Goal: Information Seeking & Learning: Learn about a topic

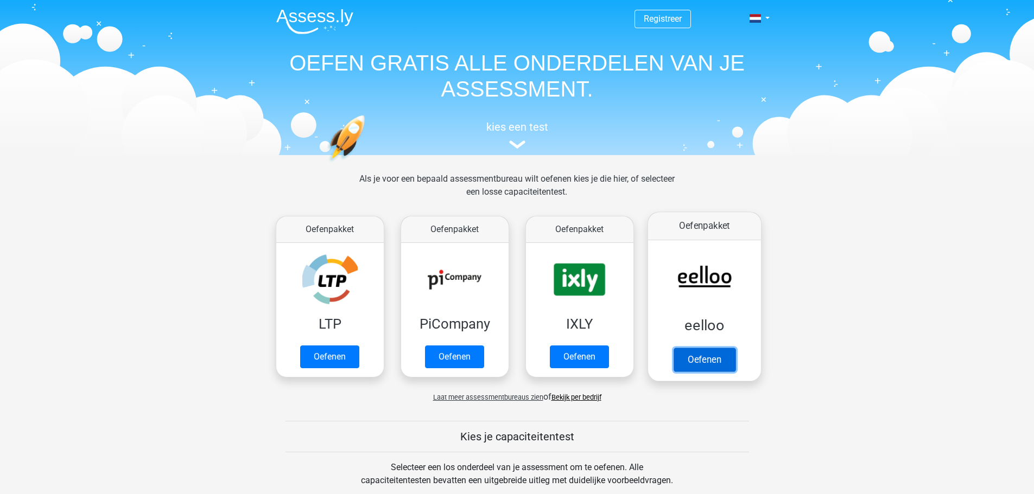
click at [690, 367] on link "Oefenen" at bounding box center [704, 360] width 62 height 24
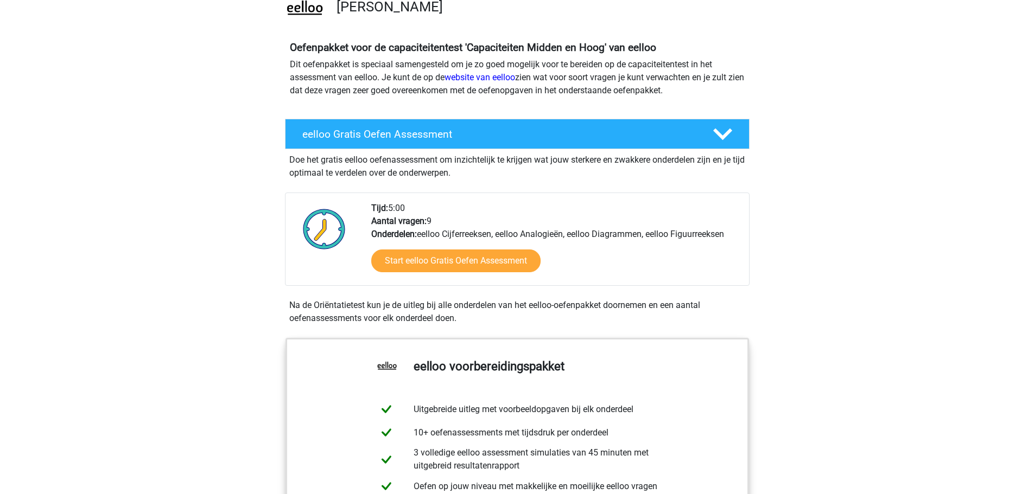
scroll to position [91, 0]
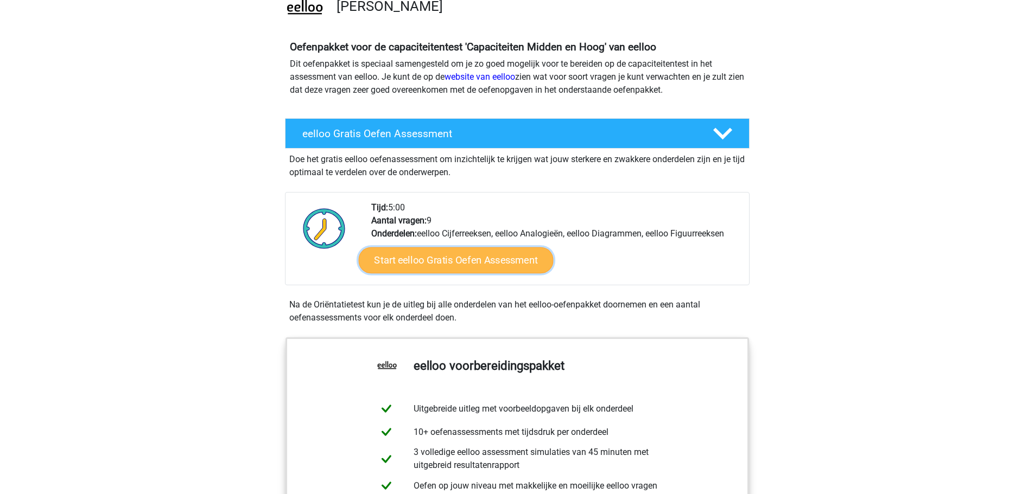
click at [475, 261] on link "Start eelloo Gratis Oefen Assessment" at bounding box center [455, 260] width 195 height 26
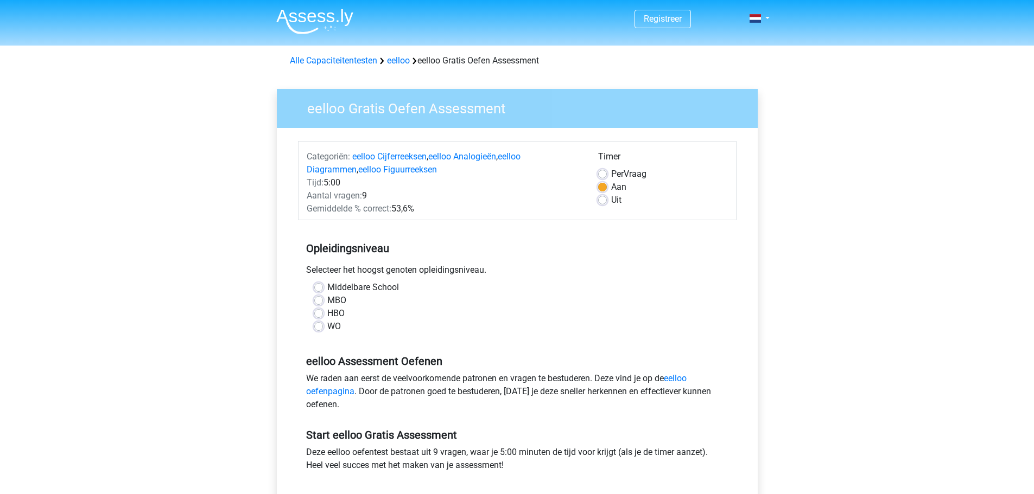
click at [327, 301] on label "MBO" at bounding box center [336, 300] width 19 height 13
click at [321, 301] on input "MBO" at bounding box center [318, 299] width 9 height 11
radio input "true"
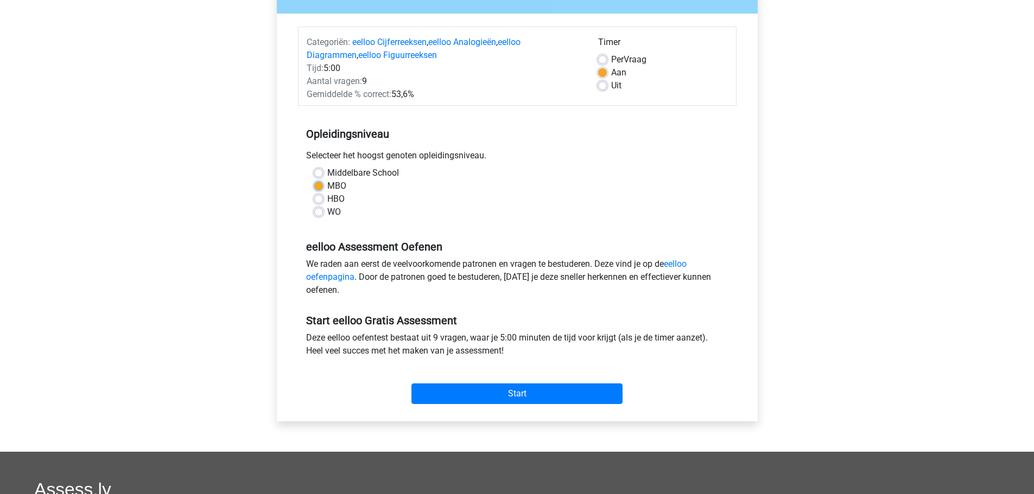
scroll to position [114, 0]
click at [495, 391] on input "Start" at bounding box center [516, 394] width 211 height 21
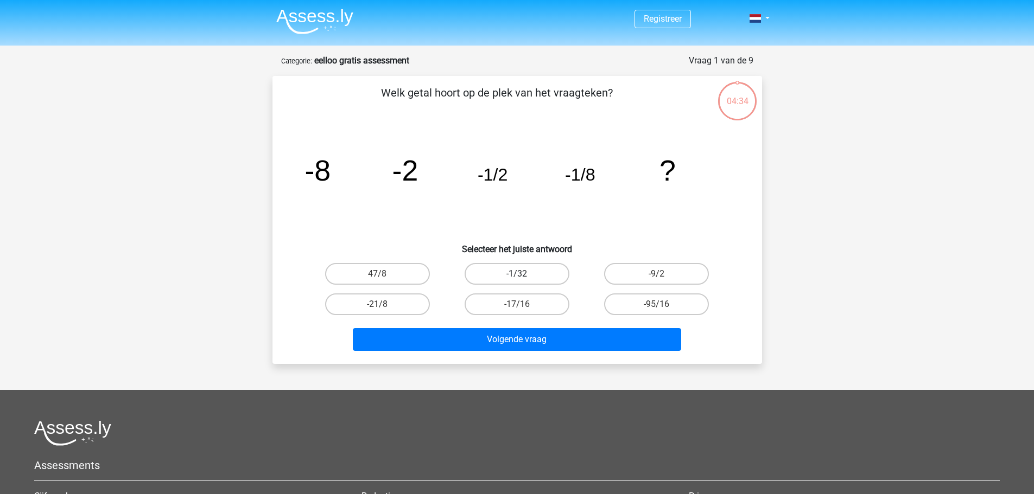
click at [499, 278] on label "-1/32" at bounding box center [517, 274] width 105 height 22
click at [517, 278] on input "-1/32" at bounding box center [520, 277] width 7 height 7
radio input "true"
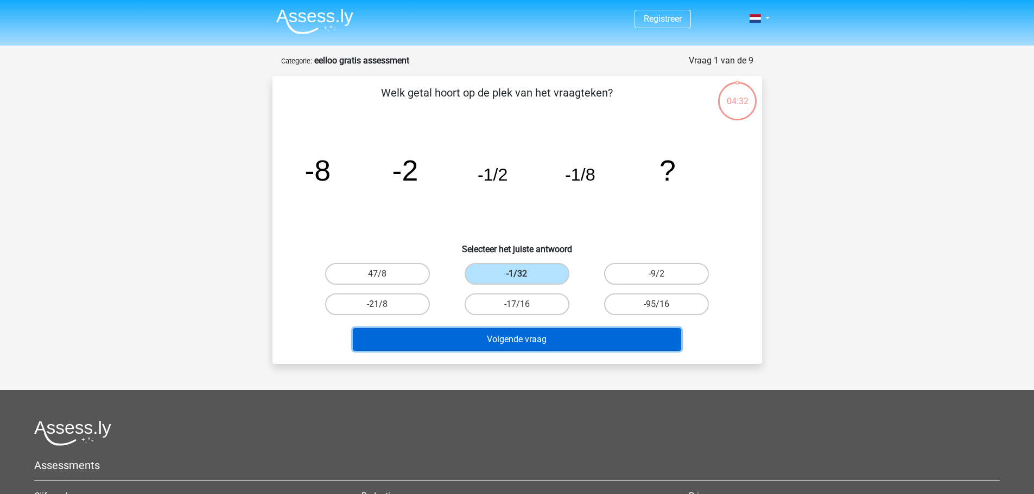
click at [493, 334] on button "Volgende vraag" at bounding box center [517, 339] width 328 height 23
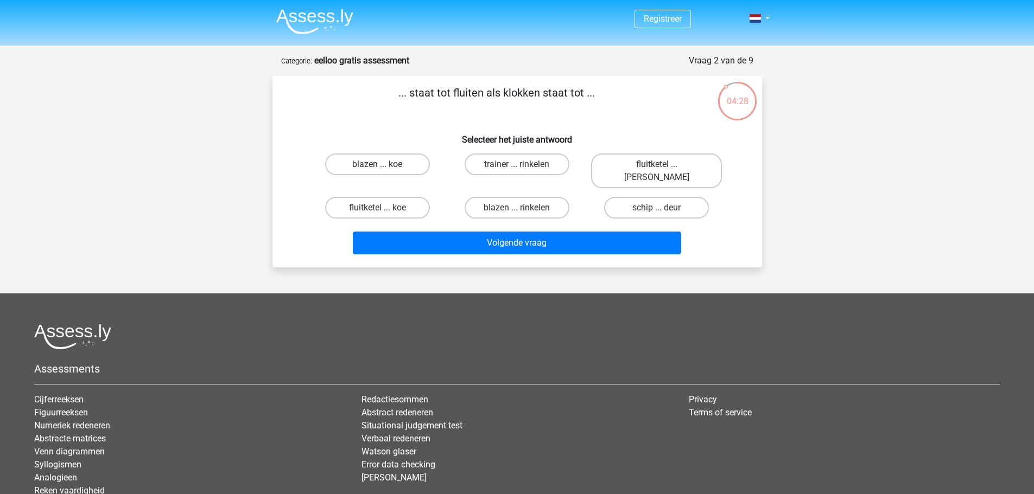
scroll to position [1, 0]
click at [641, 164] on label "fluitketel ... luiden" at bounding box center [656, 170] width 131 height 35
click at [657, 164] on input "fluitketel ... luiden" at bounding box center [660, 167] width 7 height 7
radio input "true"
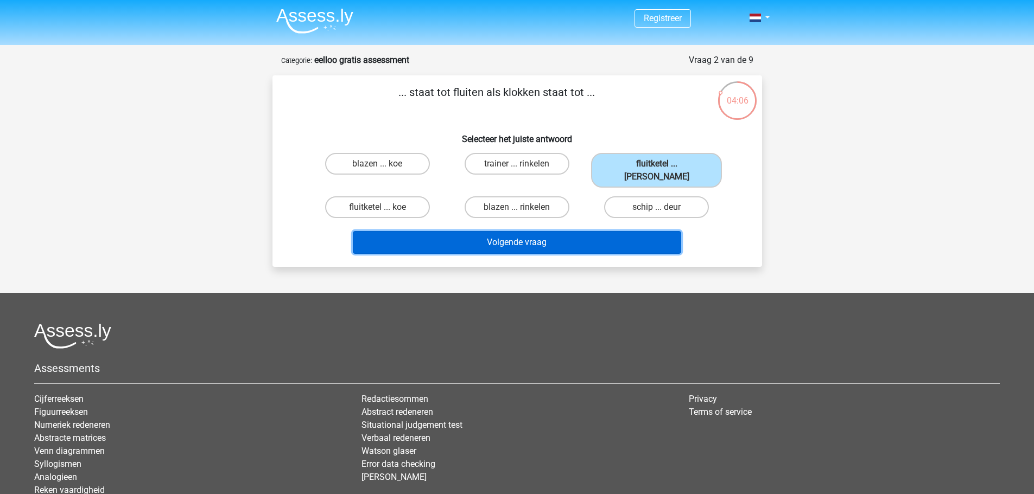
click at [567, 231] on button "Volgende vraag" at bounding box center [517, 242] width 328 height 23
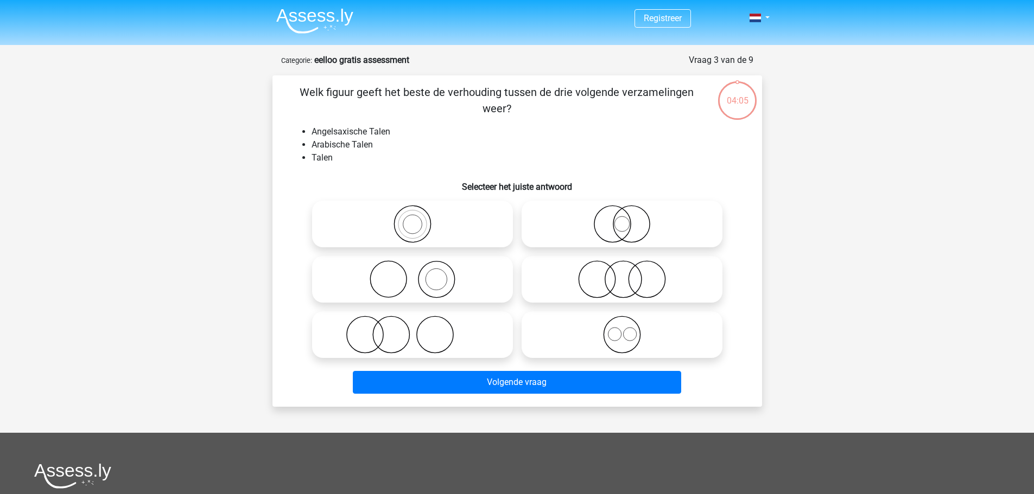
scroll to position [54, 0]
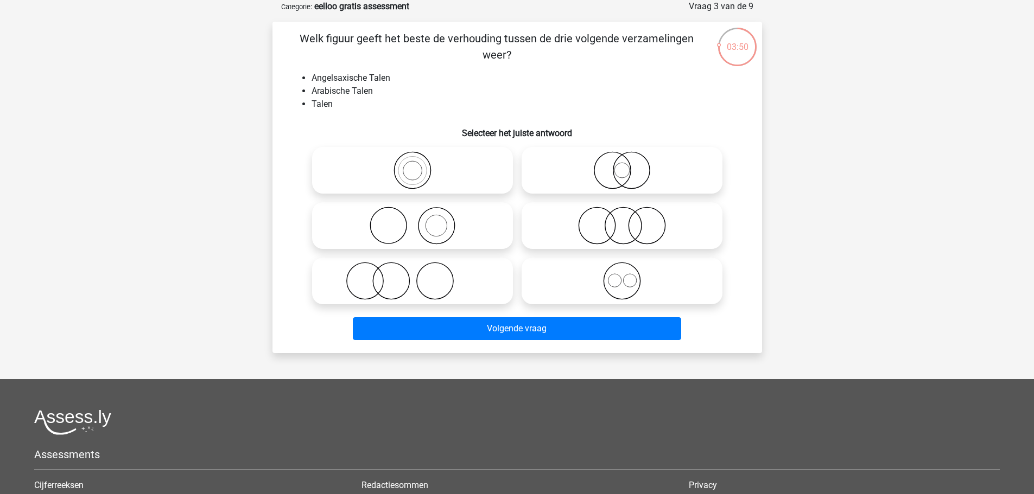
click at [627, 281] on icon at bounding box center [622, 281] width 192 height 38
click at [627, 276] on input "radio" at bounding box center [625, 272] width 7 height 7
radio input "true"
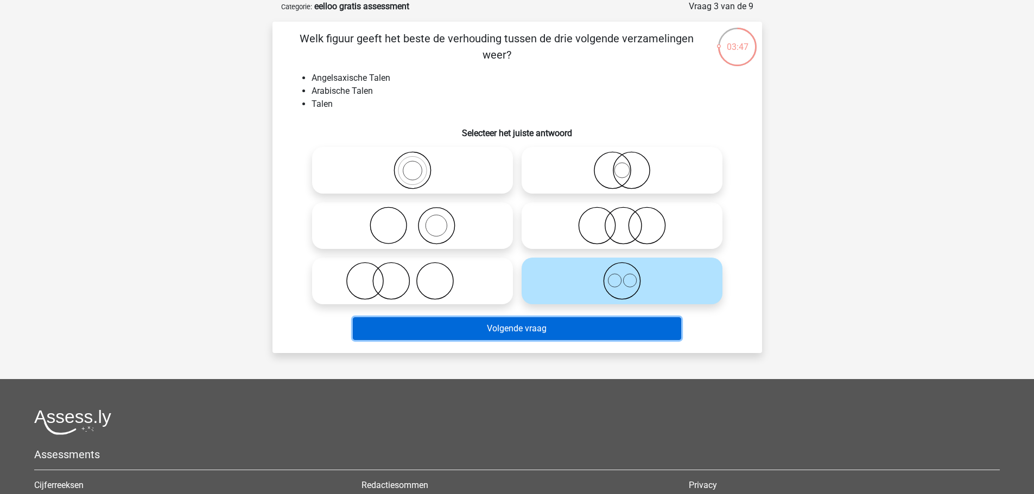
click at [595, 334] on button "Volgende vraag" at bounding box center [517, 328] width 328 height 23
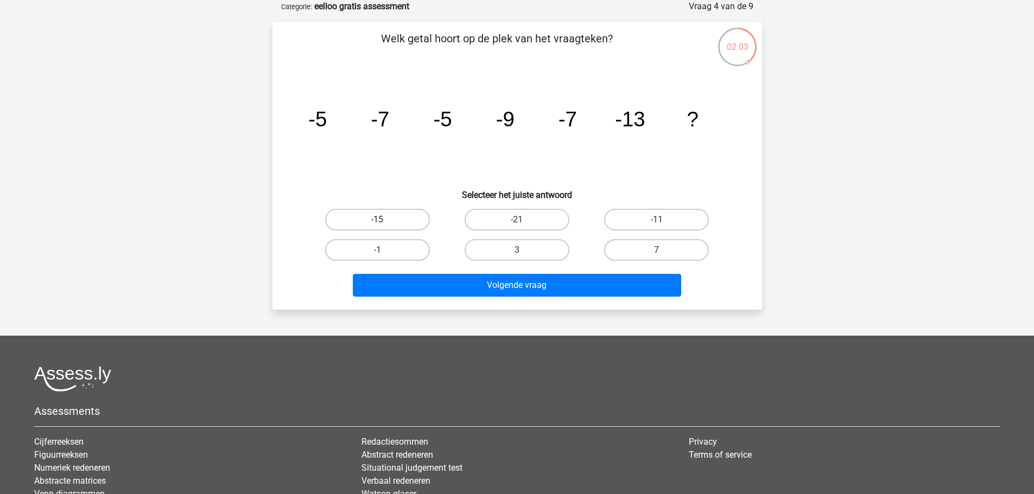
click at [391, 218] on label "-15" at bounding box center [377, 220] width 105 height 22
click at [384, 220] on input "-15" at bounding box center [380, 223] width 7 height 7
radio input "true"
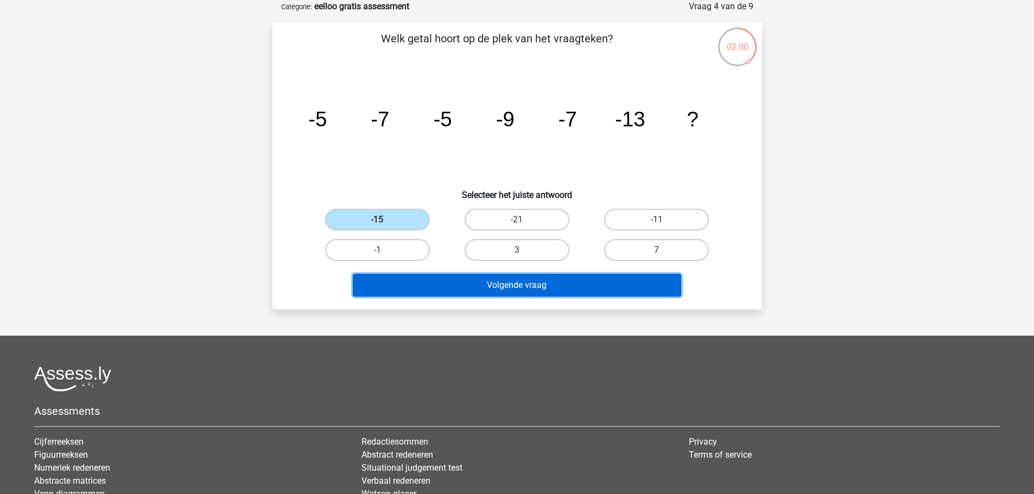
click at [511, 280] on button "Volgende vraag" at bounding box center [517, 285] width 328 height 23
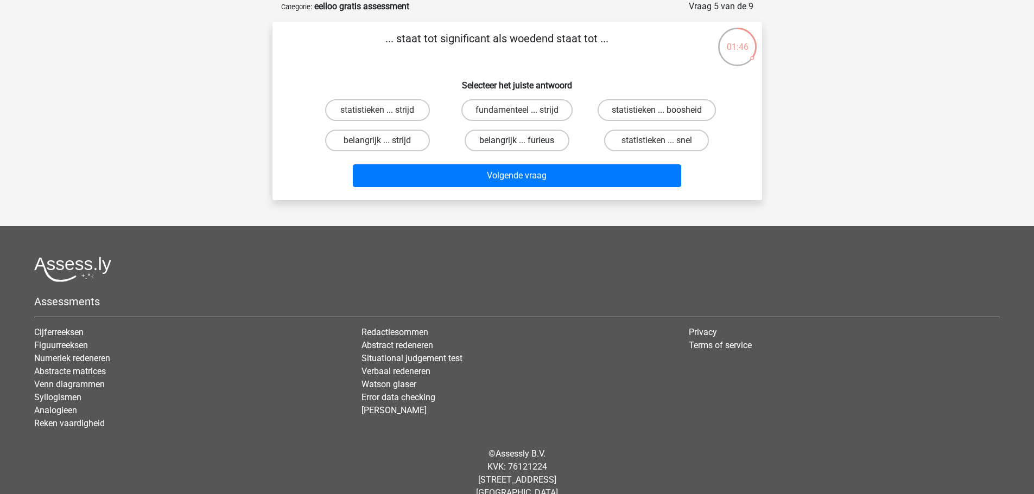
click at [533, 139] on label "belangrijk ... furieus" at bounding box center [517, 141] width 105 height 22
click at [524, 141] on input "belangrijk ... furieus" at bounding box center [520, 144] width 7 height 7
radio input "true"
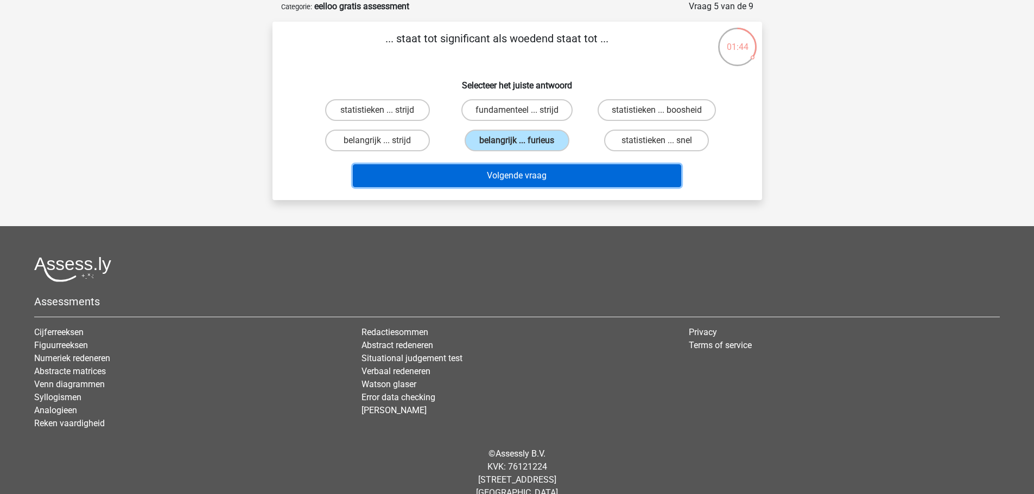
click at [529, 180] on button "Volgende vraag" at bounding box center [517, 175] width 328 height 23
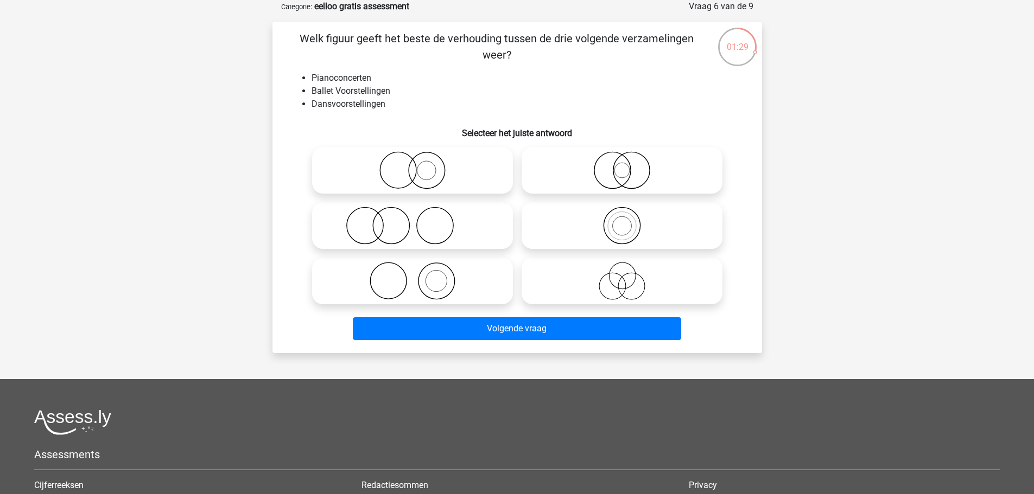
click at [424, 275] on icon at bounding box center [412, 281] width 192 height 38
click at [419, 275] on input "radio" at bounding box center [415, 272] width 7 height 7
radio input "true"
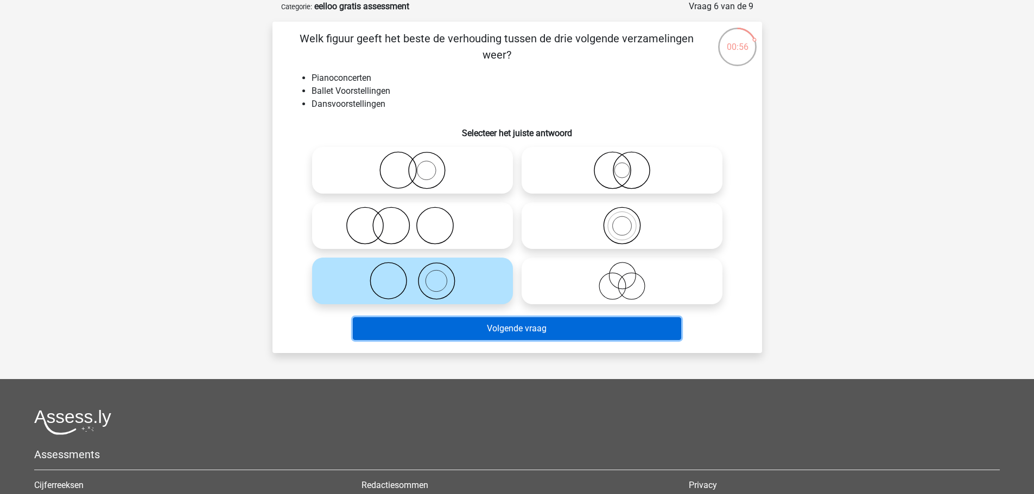
click at [449, 322] on button "Volgende vraag" at bounding box center [517, 328] width 328 height 23
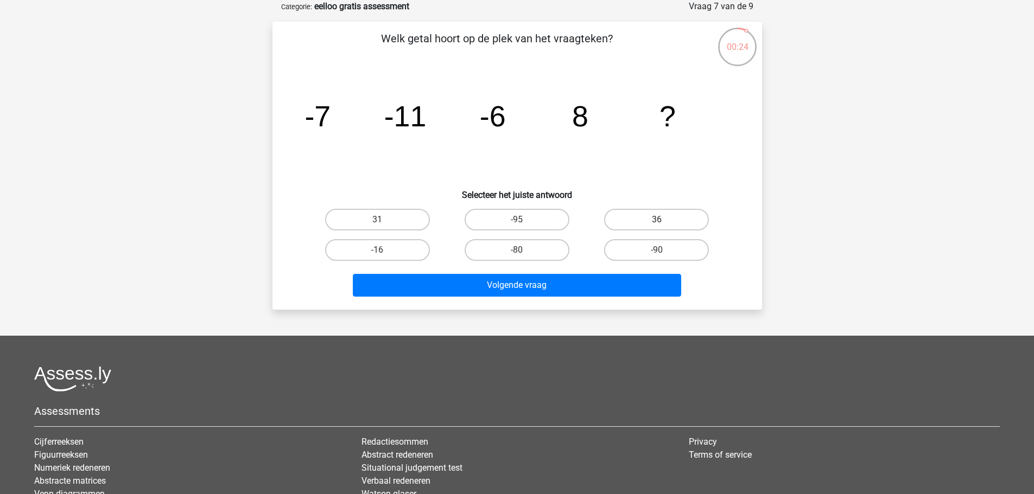
click at [651, 215] on label "36" at bounding box center [656, 220] width 105 height 22
click at [657, 220] on input "36" at bounding box center [660, 223] width 7 height 7
radio input "true"
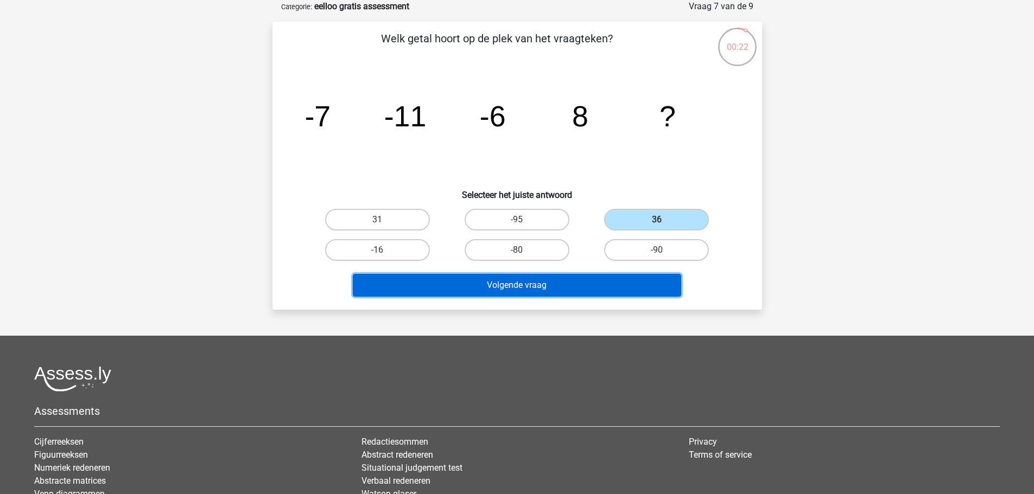
click at [571, 283] on button "Volgende vraag" at bounding box center [517, 285] width 328 height 23
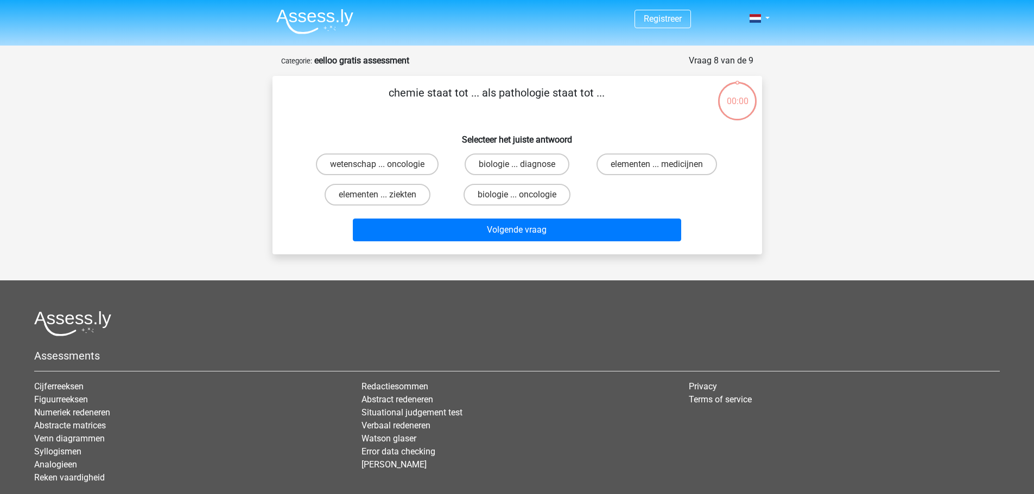
scroll to position [54, 0]
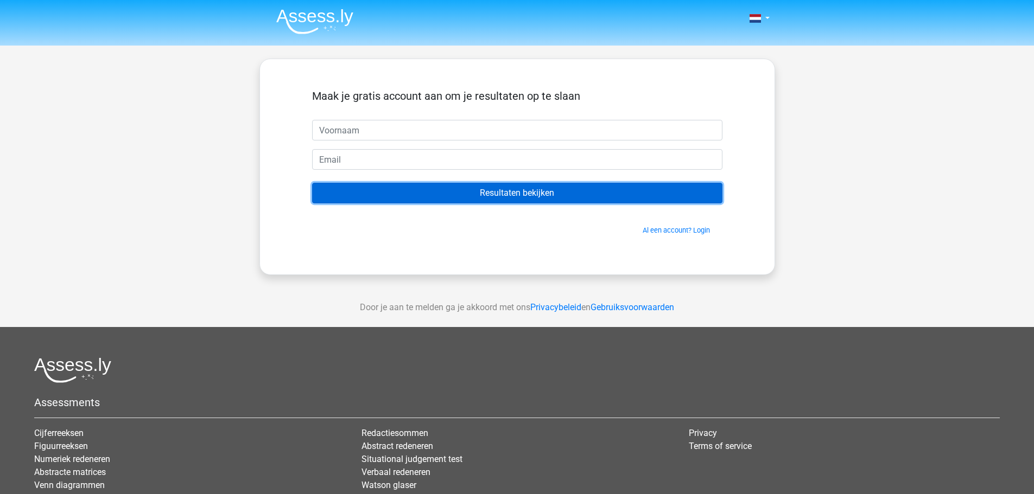
click at [513, 187] on input "Resultaten bekijken" at bounding box center [517, 193] width 410 height 21
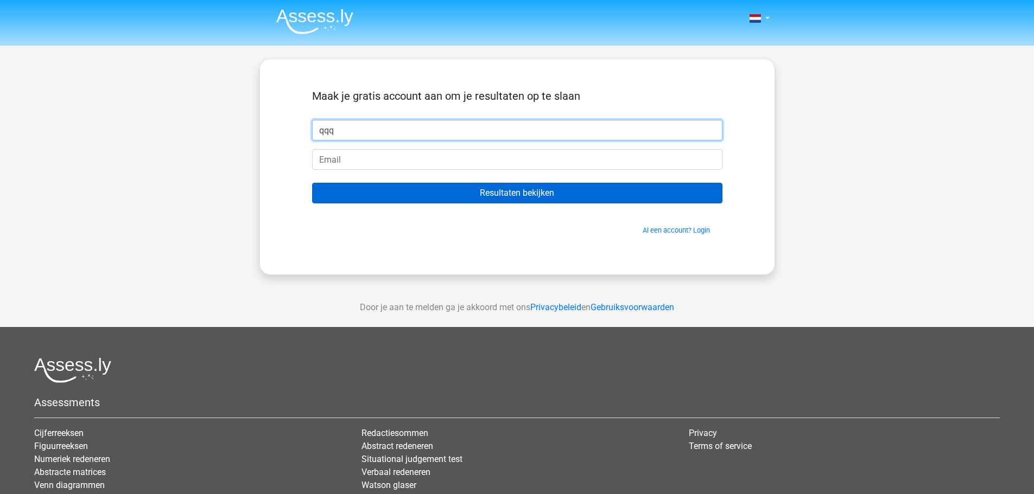
type input "qqq"
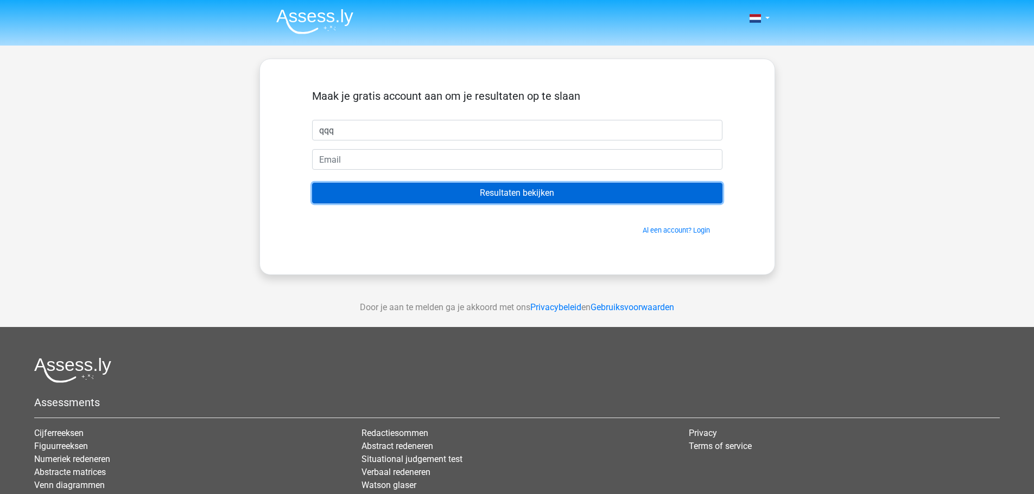
click at [513, 187] on input "Resultaten bekijken" at bounding box center [517, 193] width 410 height 21
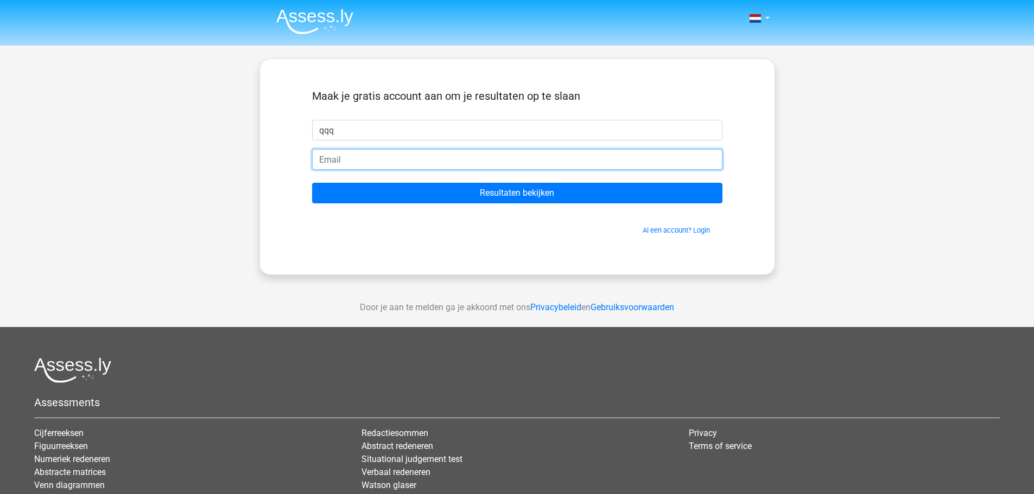
click at [525, 162] on input "email" at bounding box center [517, 159] width 410 height 21
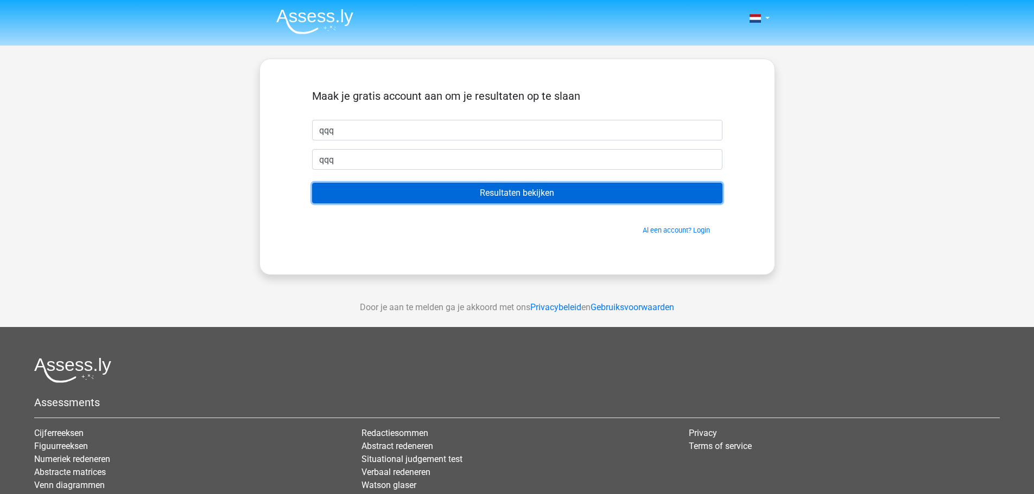
click at [649, 190] on input "Resultaten bekijken" at bounding box center [517, 193] width 410 height 21
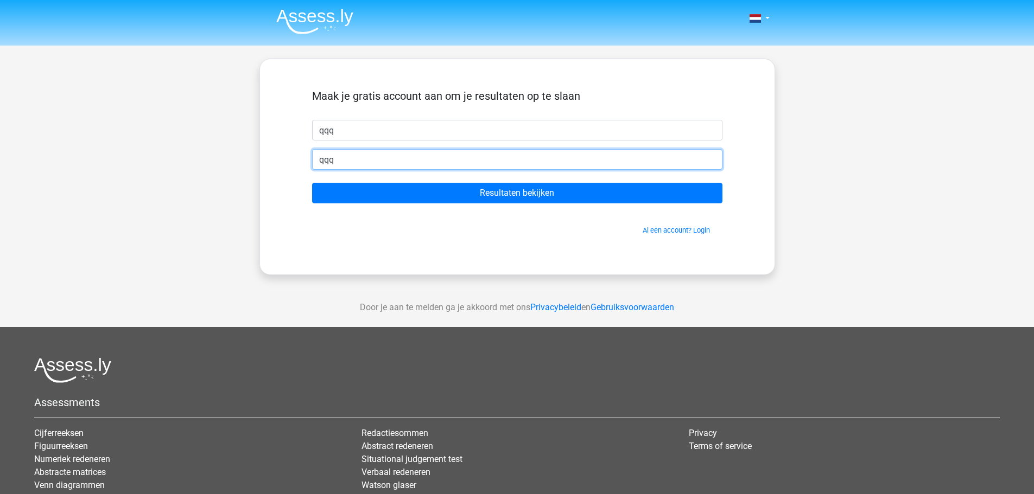
click at [634, 163] on input "qqq" at bounding box center [517, 159] width 410 height 21
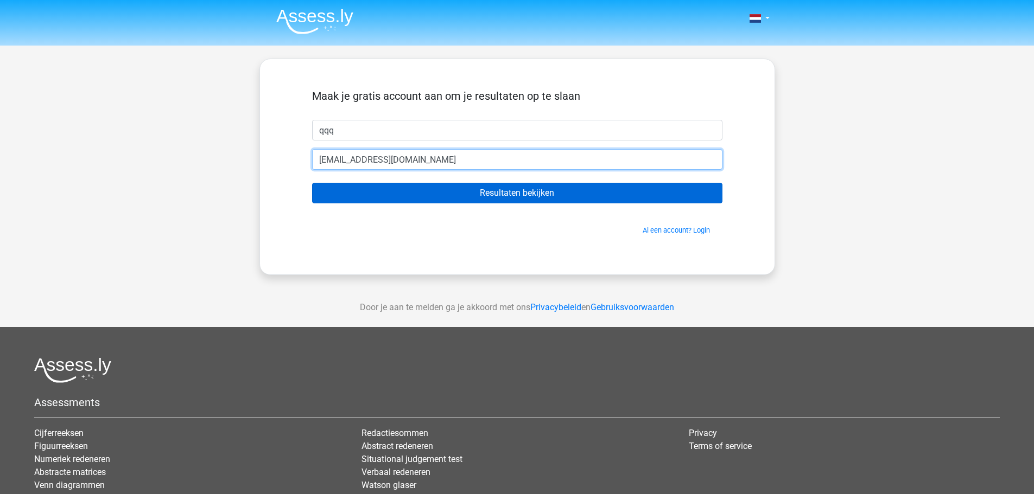
type input "[EMAIL_ADDRESS][DOMAIN_NAME]"
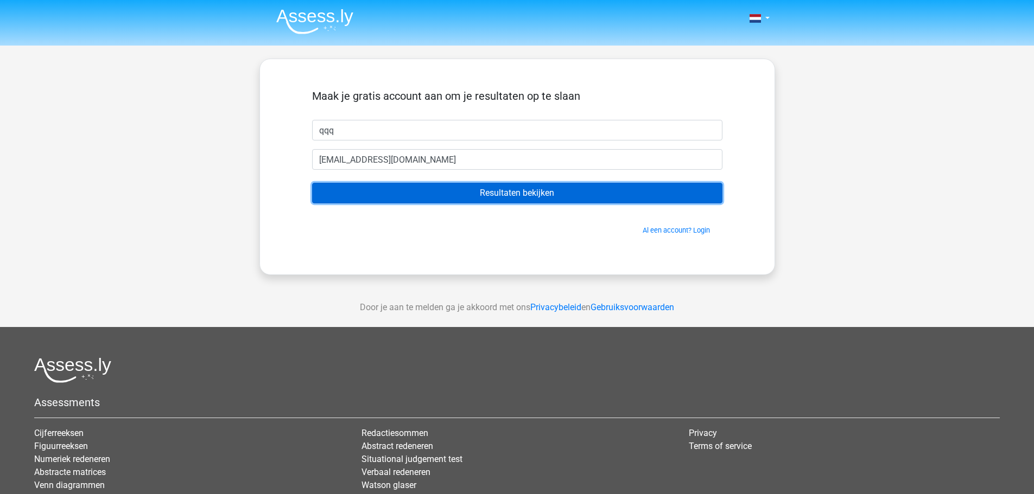
click at [595, 194] on input "Resultaten bekijken" at bounding box center [517, 193] width 410 height 21
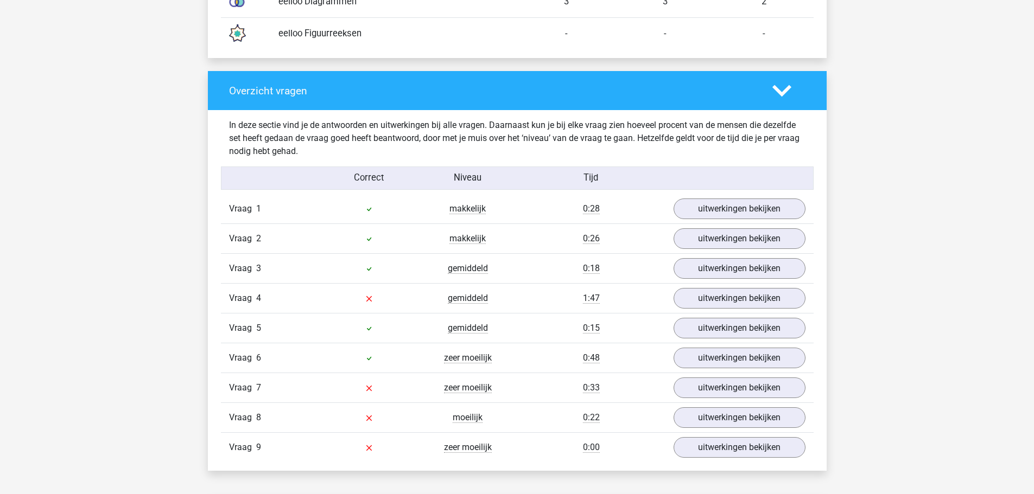
scroll to position [1046, 0]
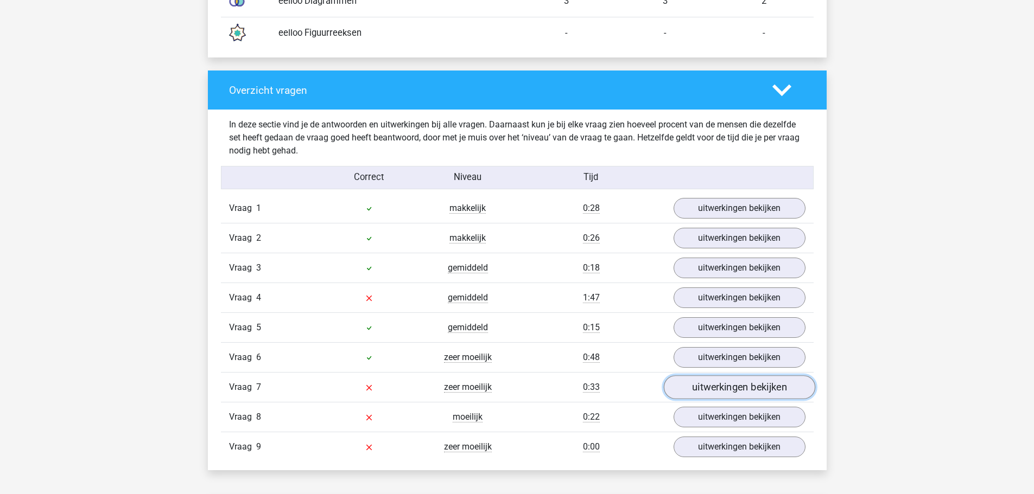
click at [703, 387] on link "uitwerkingen bekijken" at bounding box center [738, 388] width 151 height 24
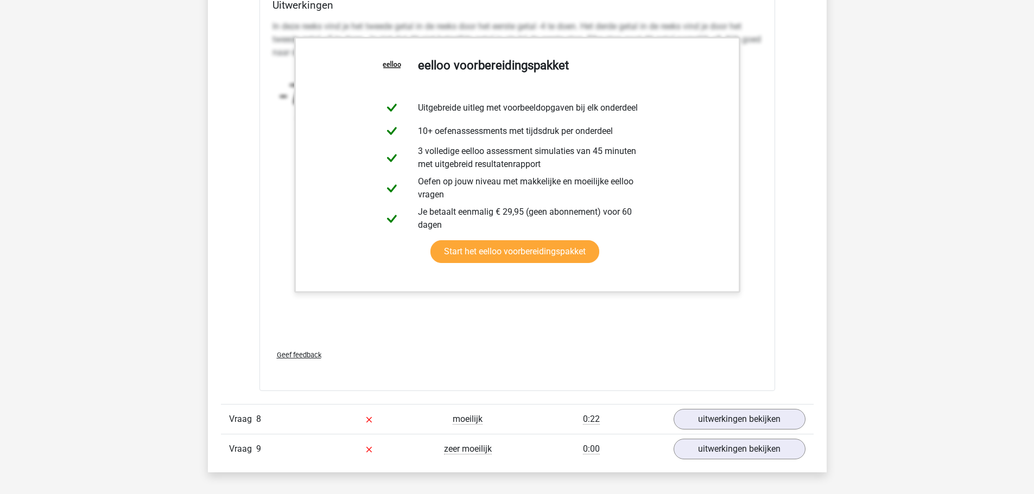
scroll to position [1715, 0]
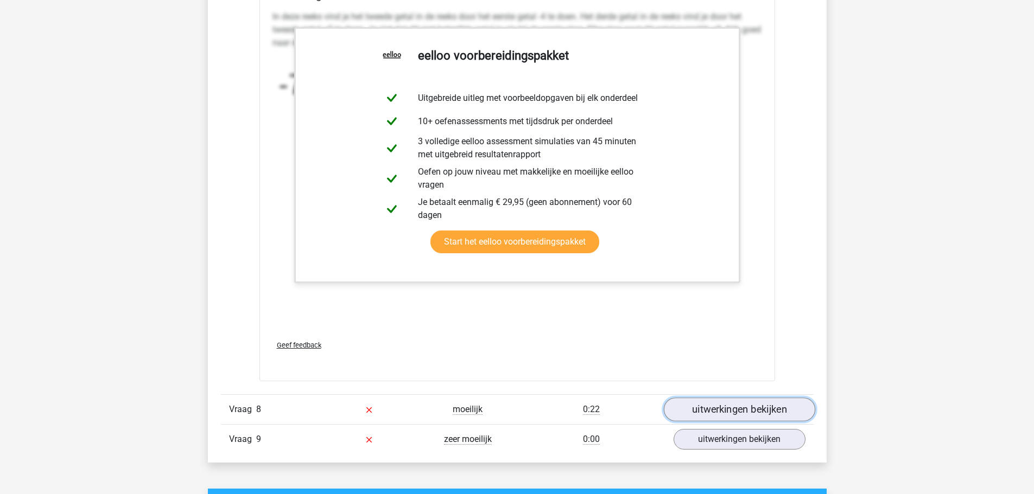
click at [703, 409] on link "uitwerkingen bekijken" at bounding box center [738, 410] width 151 height 24
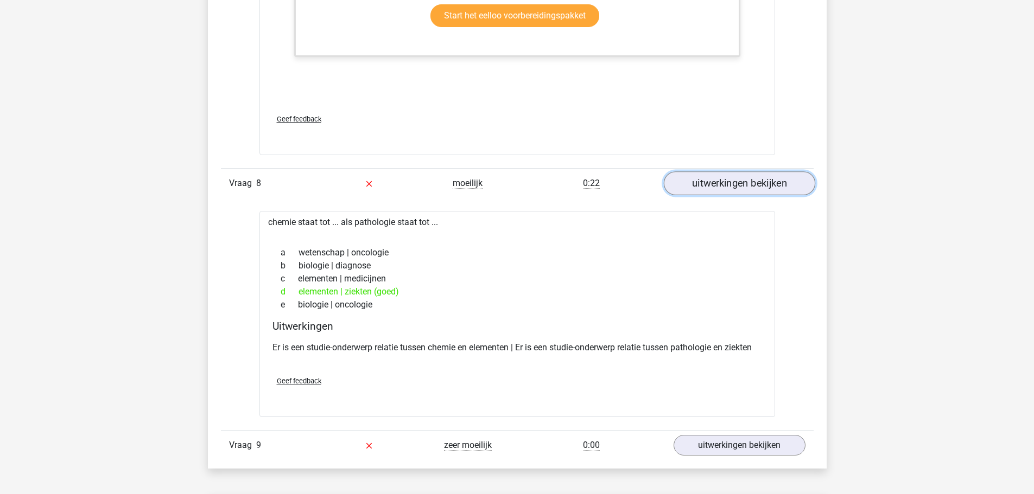
scroll to position [1942, 0]
click at [703, 409] on div "Verstuur" at bounding box center [517, 403] width 498 height 17
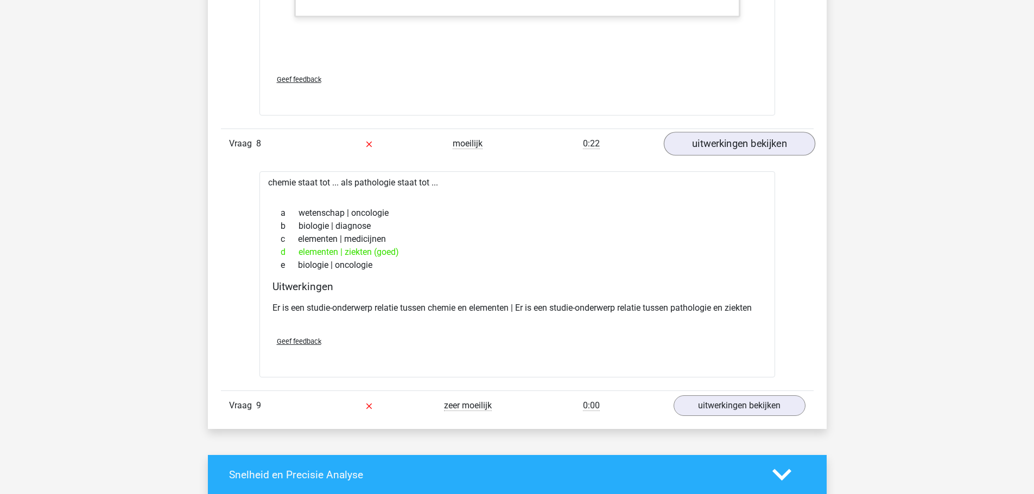
scroll to position [1980, 0]
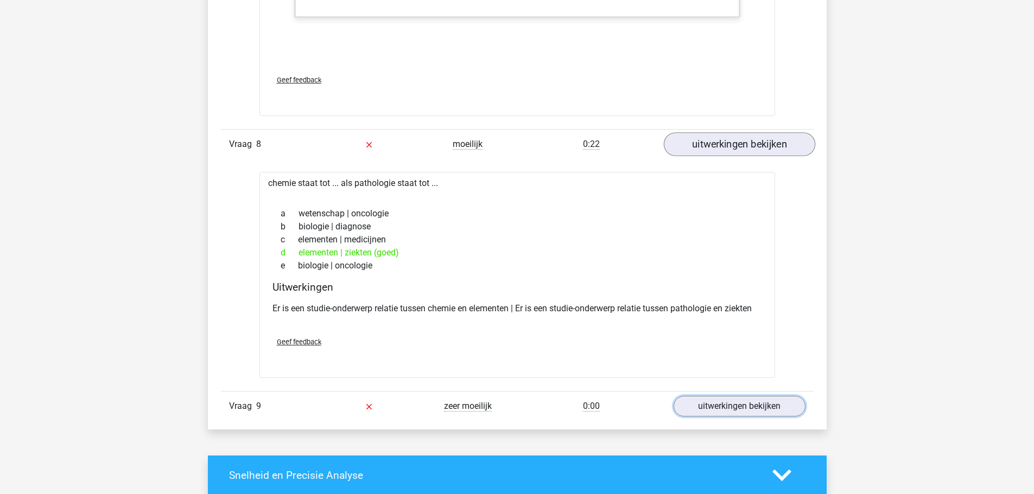
click at [703, 409] on link "uitwerkingen bekijken" at bounding box center [739, 406] width 132 height 21
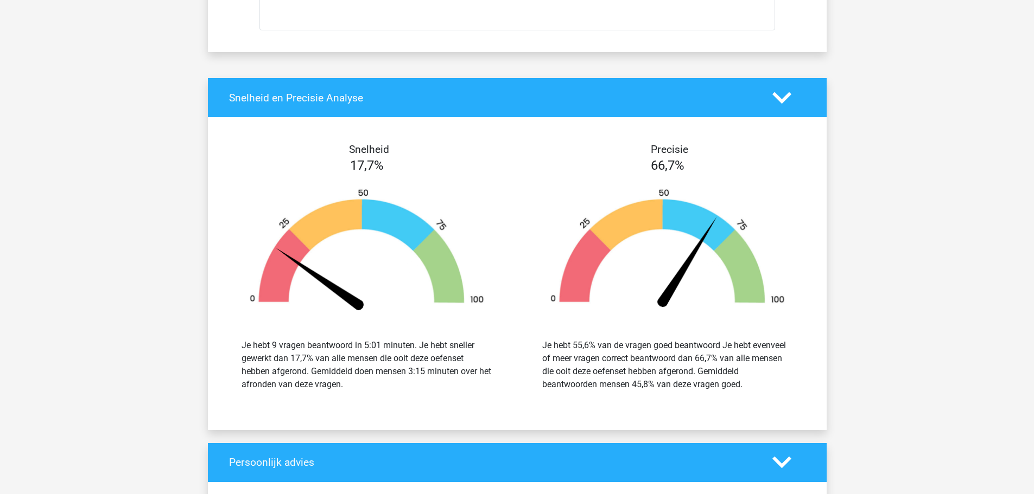
scroll to position [3055, 0]
